Goal: Check status

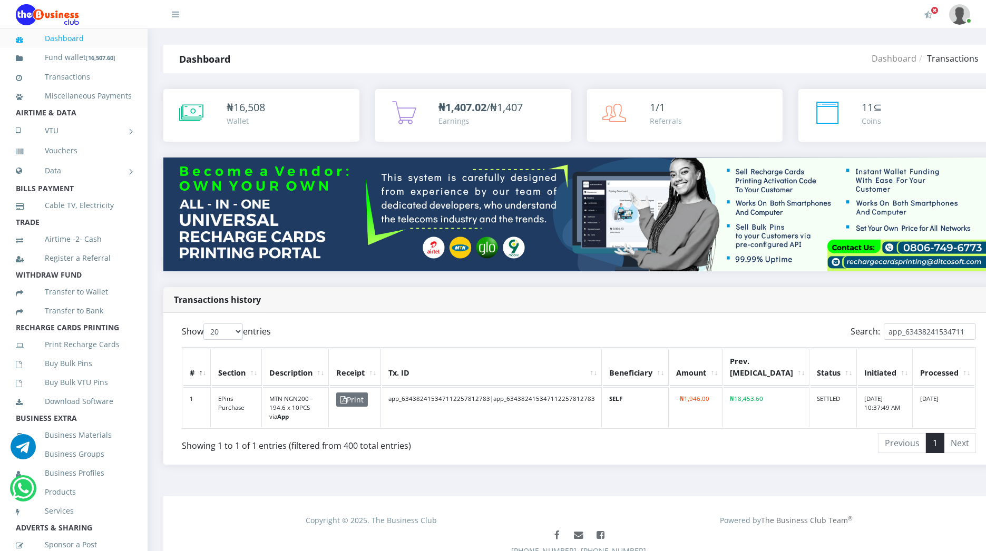
type input "app_63438241534711"
click at [550, 396] on td "app_634382415347112257812783|app_634382415347112257812783" at bounding box center [492, 407] width 220 height 41
copy td "app_634382415347112257812783"
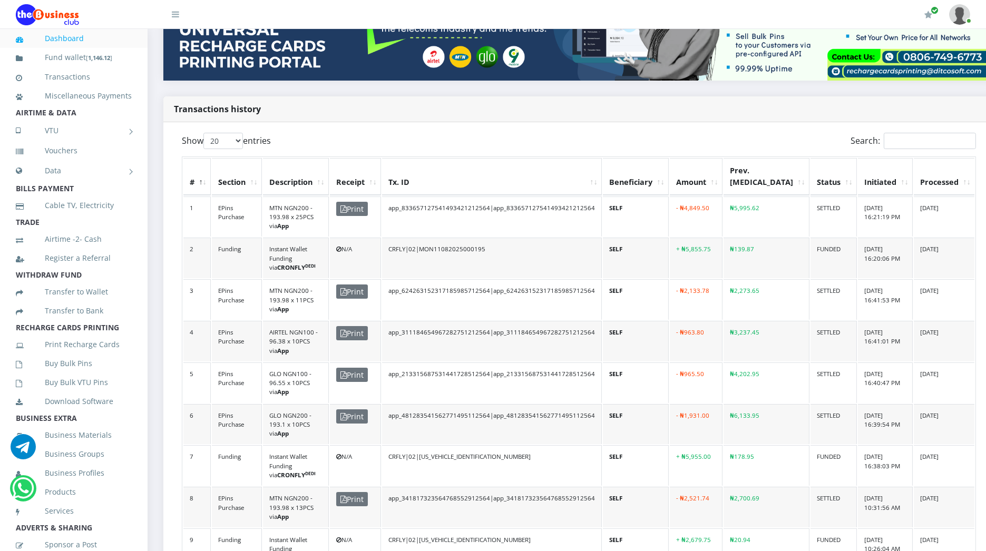
scroll to position [191, 0]
click at [884, 140] on input "Search:" at bounding box center [930, 140] width 92 height 16
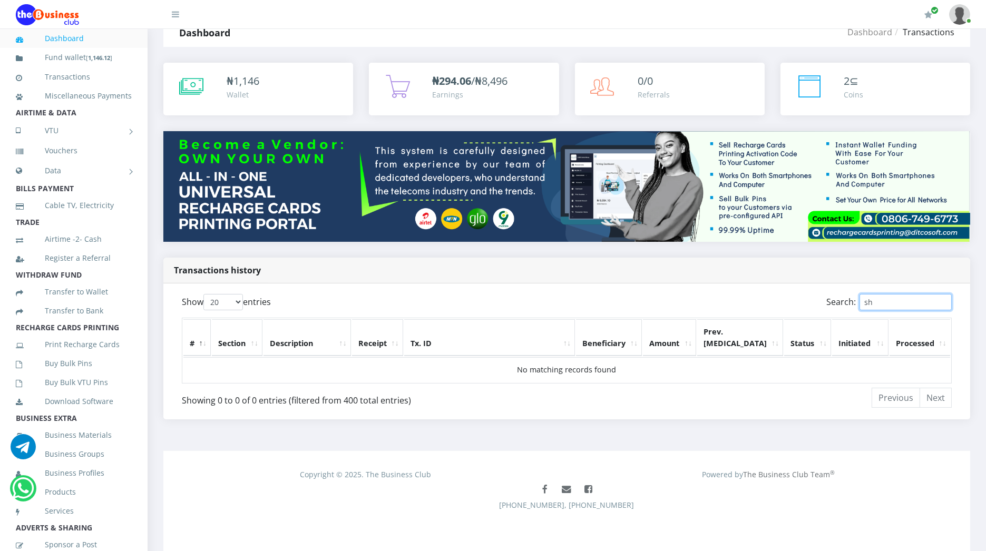
scroll to position [24, 0]
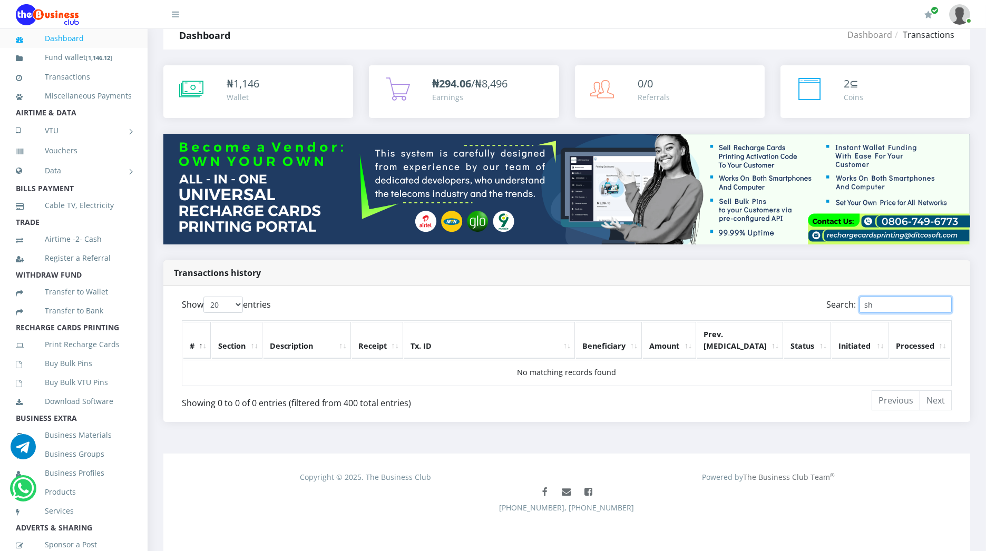
type input "s"
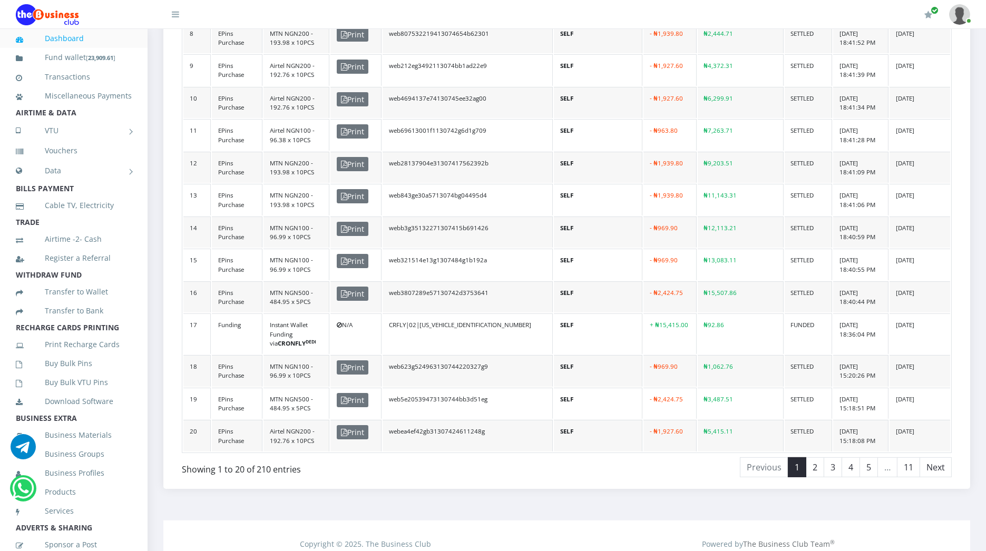
scroll to position [666, 0]
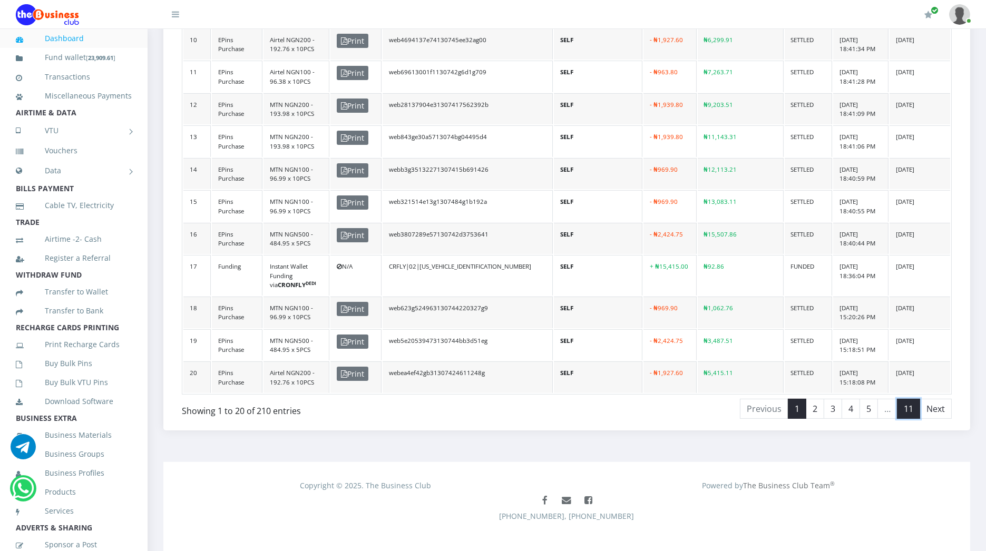
click at [909, 399] on link "11" at bounding box center [908, 409] width 23 height 20
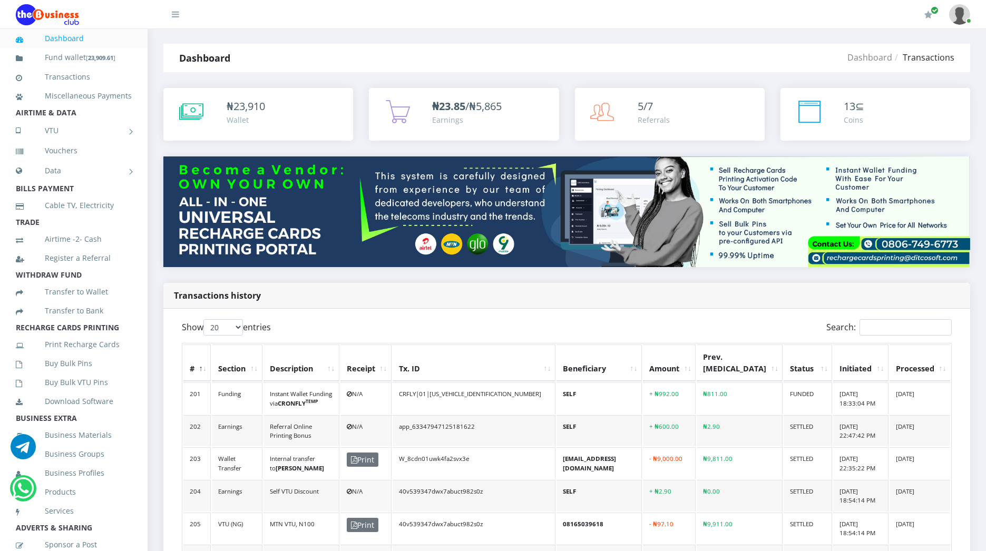
scroll to position [0, 0]
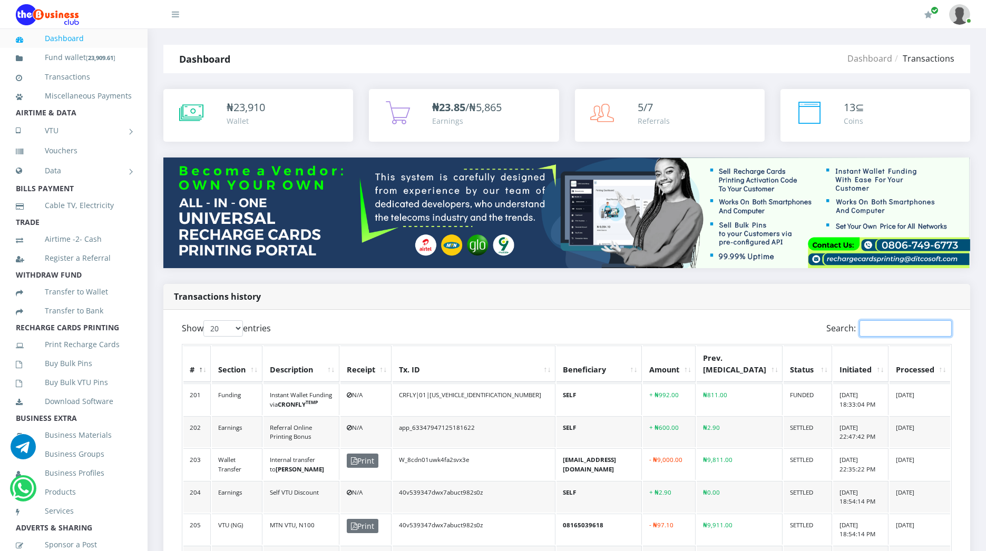
click at [881, 333] on input "Search:" at bounding box center [906, 328] width 92 height 16
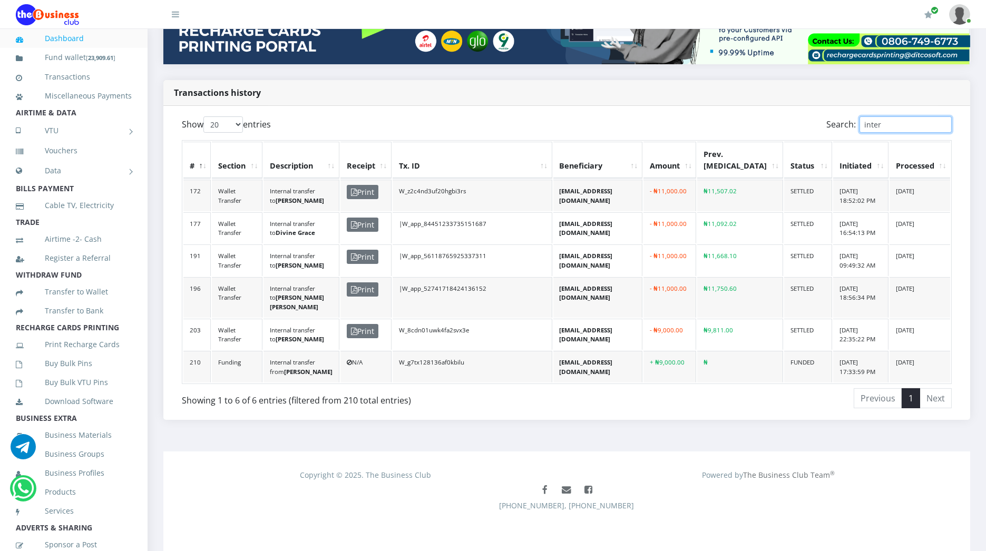
scroll to position [218, 0]
type input "inter"
